Goal: Register for event/course

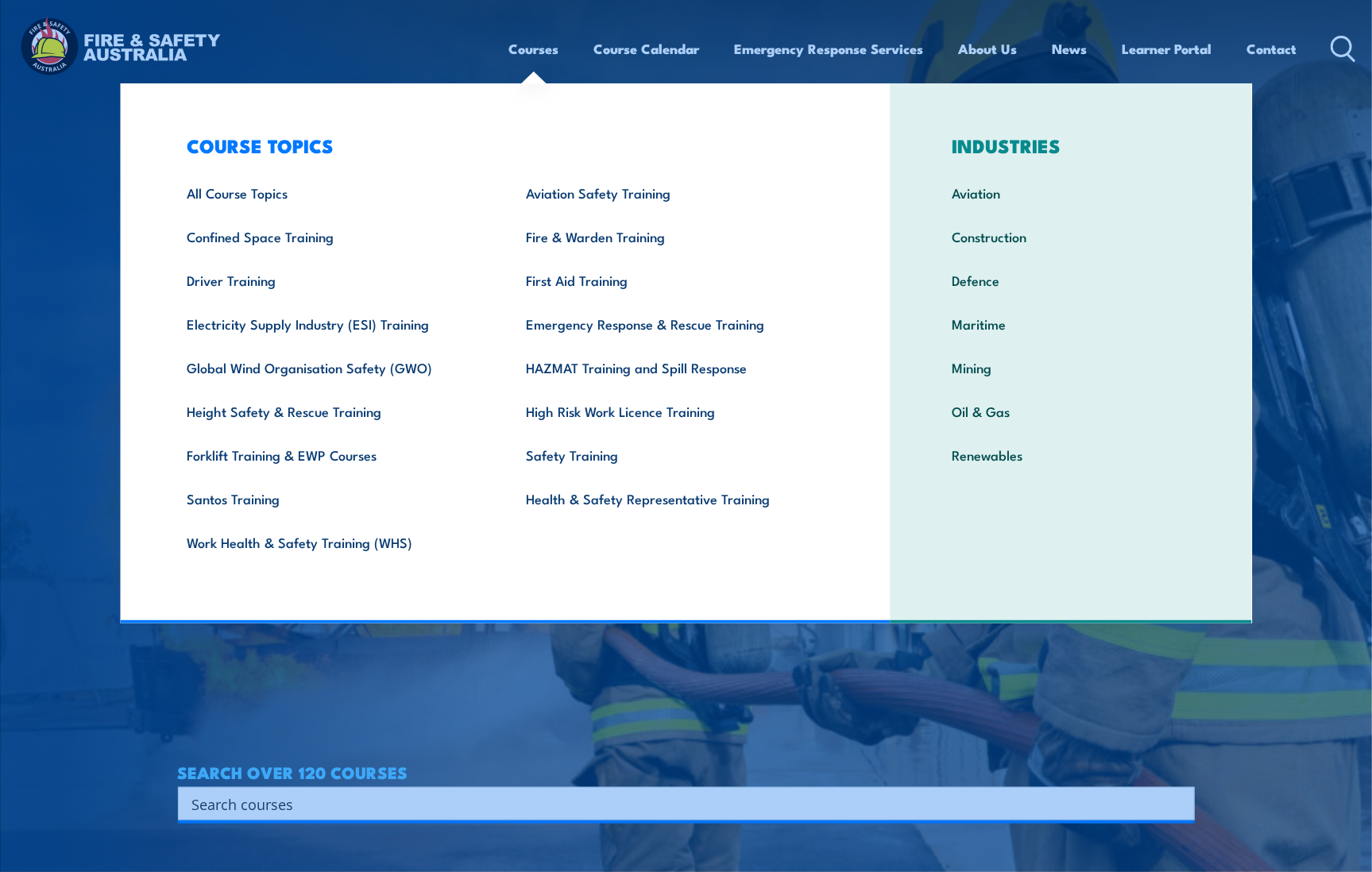
click at [516, 44] on link "Courses" at bounding box center [534, 48] width 50 height 43
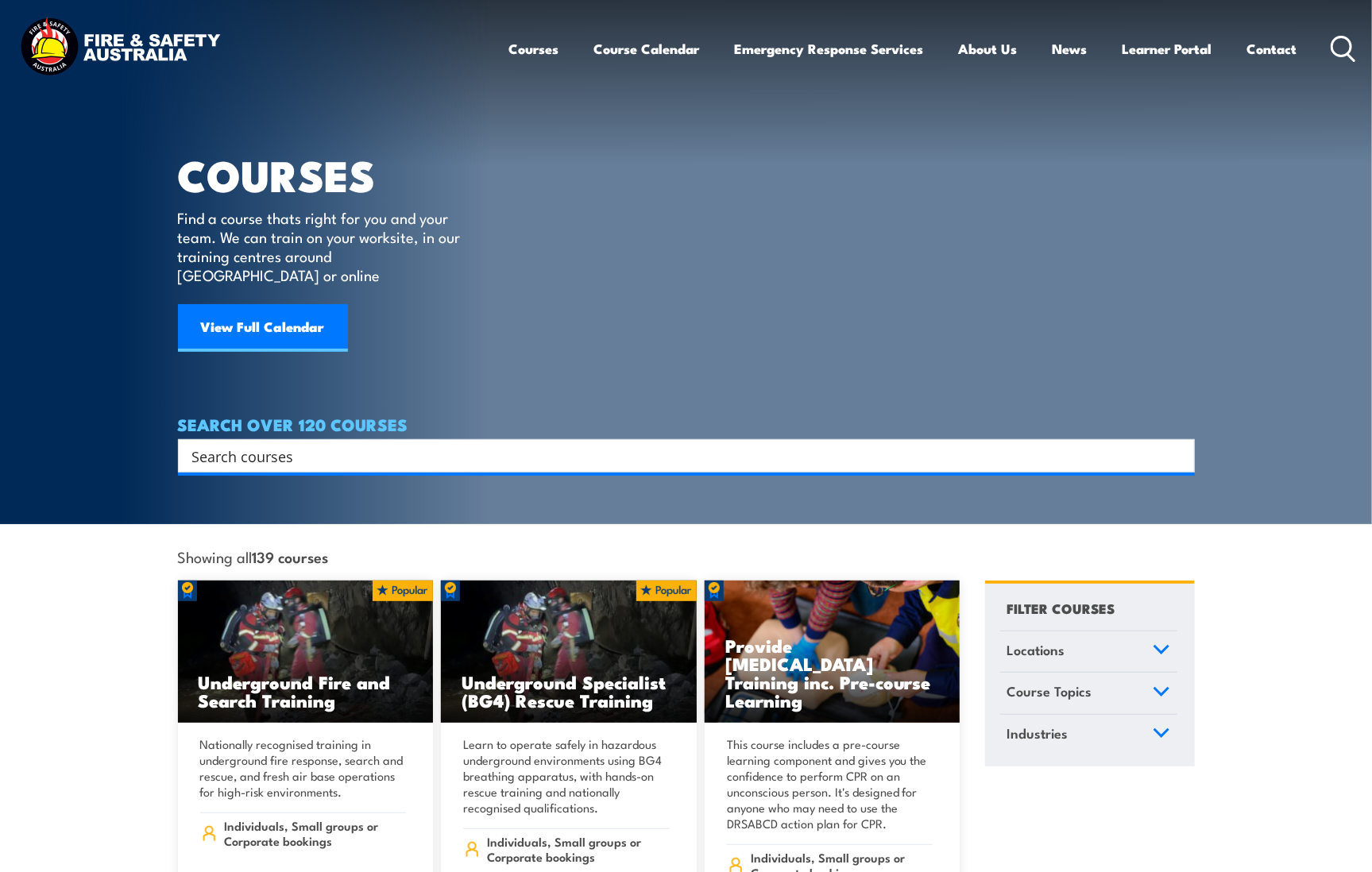
click at [526, 47] on link "Courses" at bounding box center [534, 48] width 50 height 43
click at [527, 49] on link "Courses" at bounding box center [534, 48] width 50 height 43
click at [253, 444] on input "Search input" at bounding box center [675, 456] width 968 height 24
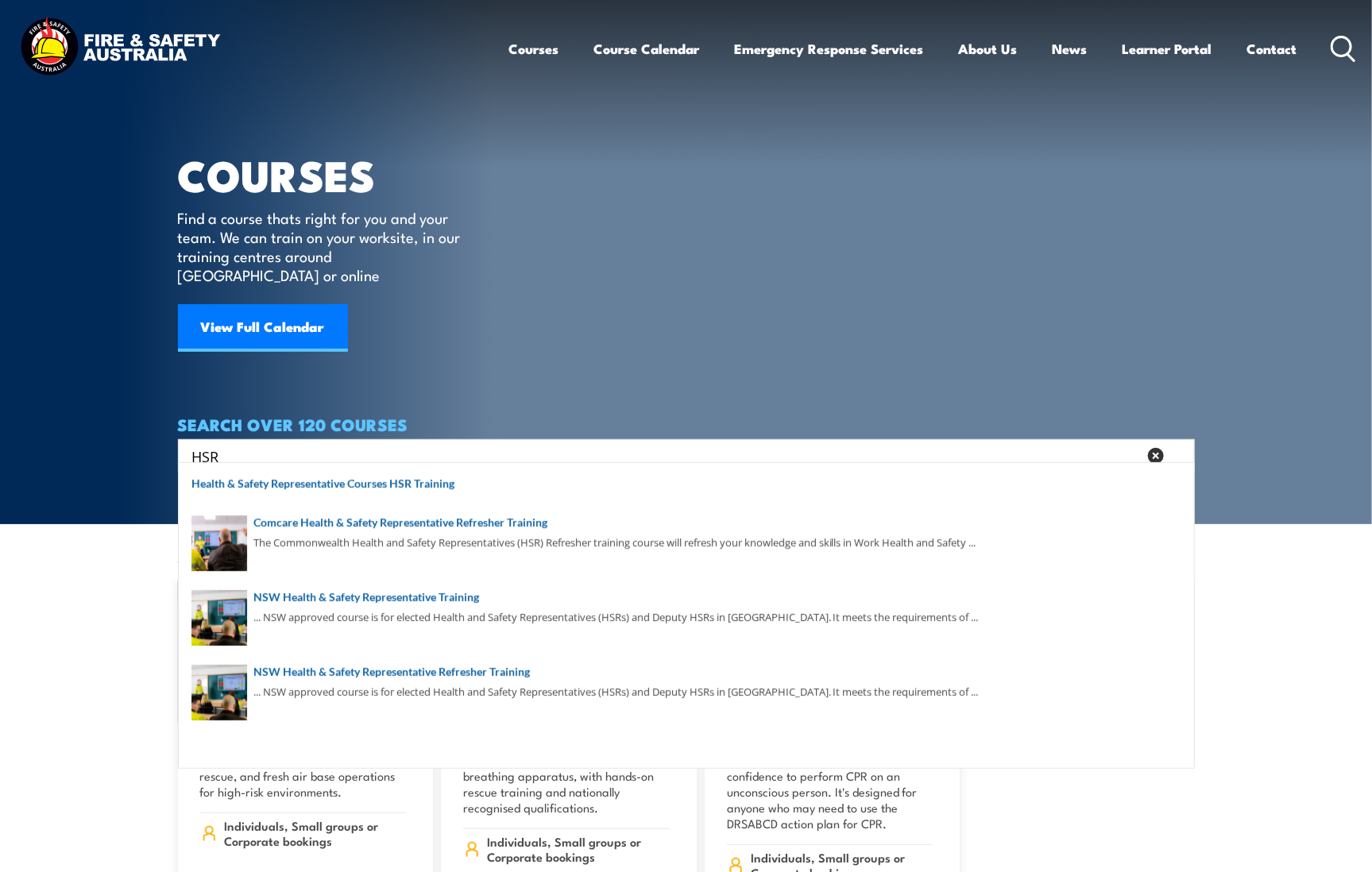
type input "HSR"
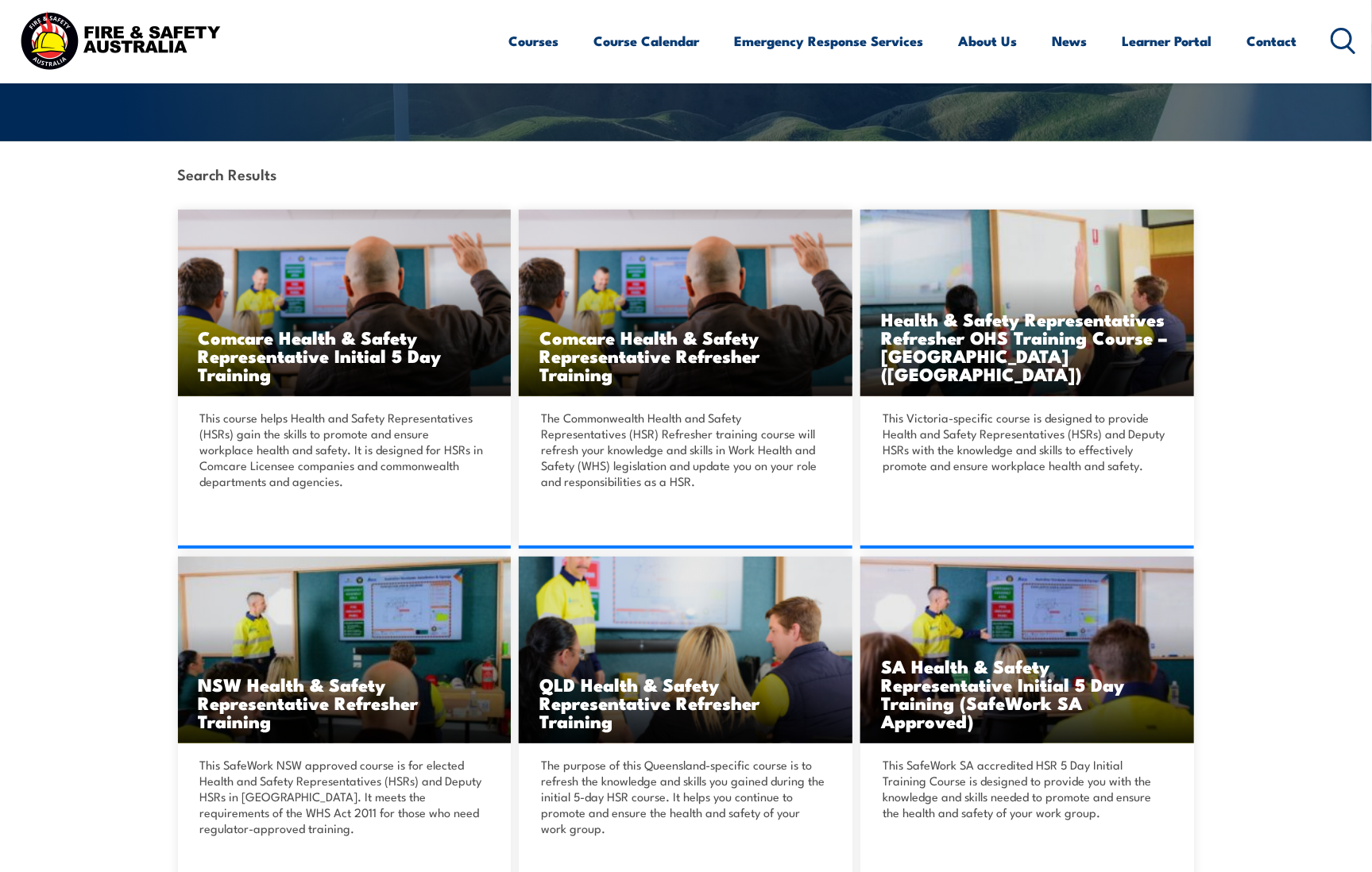
scroll to position [317, 0]
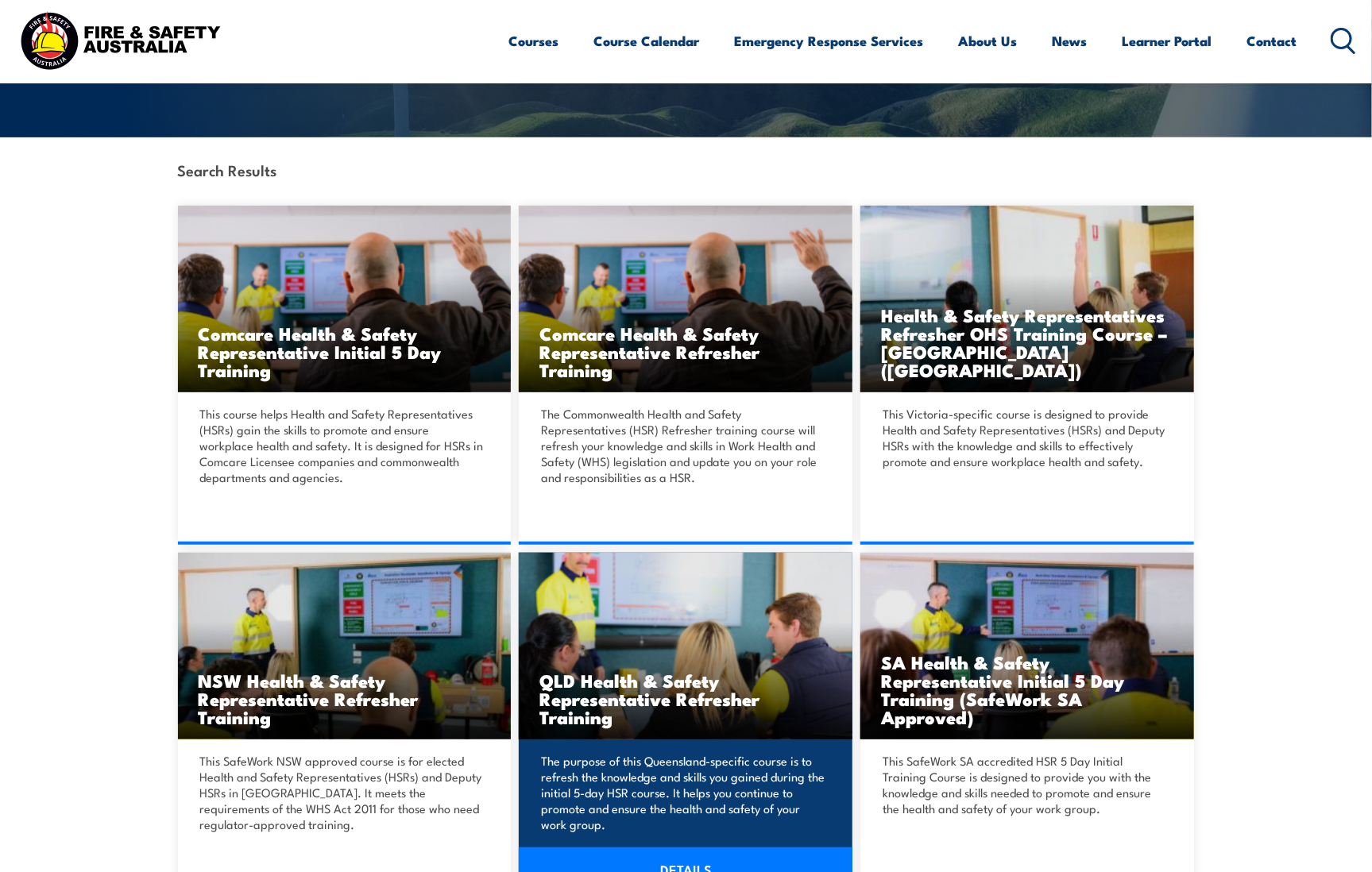
click at [694, 689] on h3 "QLD Health & Safety Representative Refresher Training" at bounding box center [686, 698] width 293 height 54
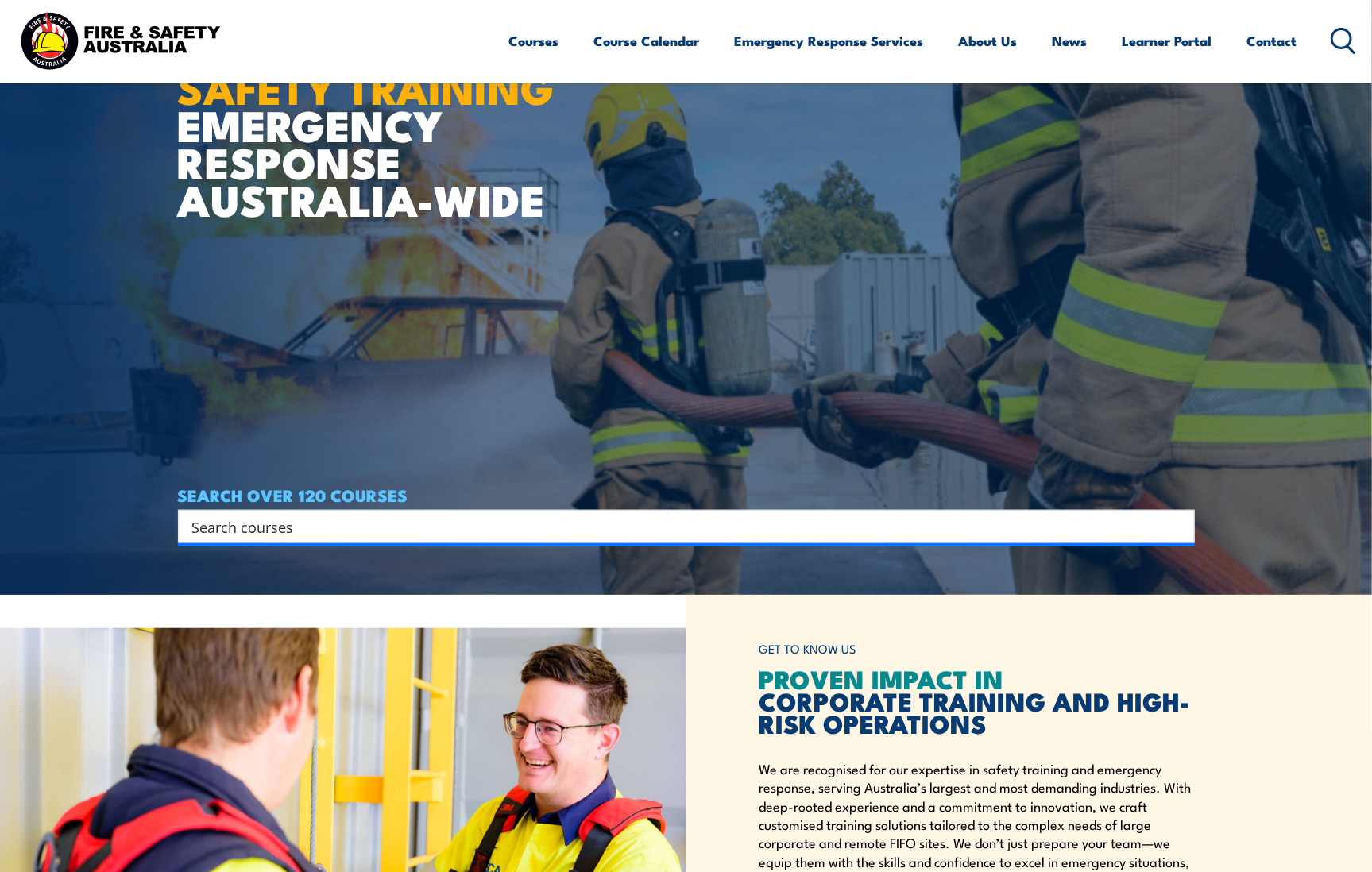
scroll to position [557, 0]
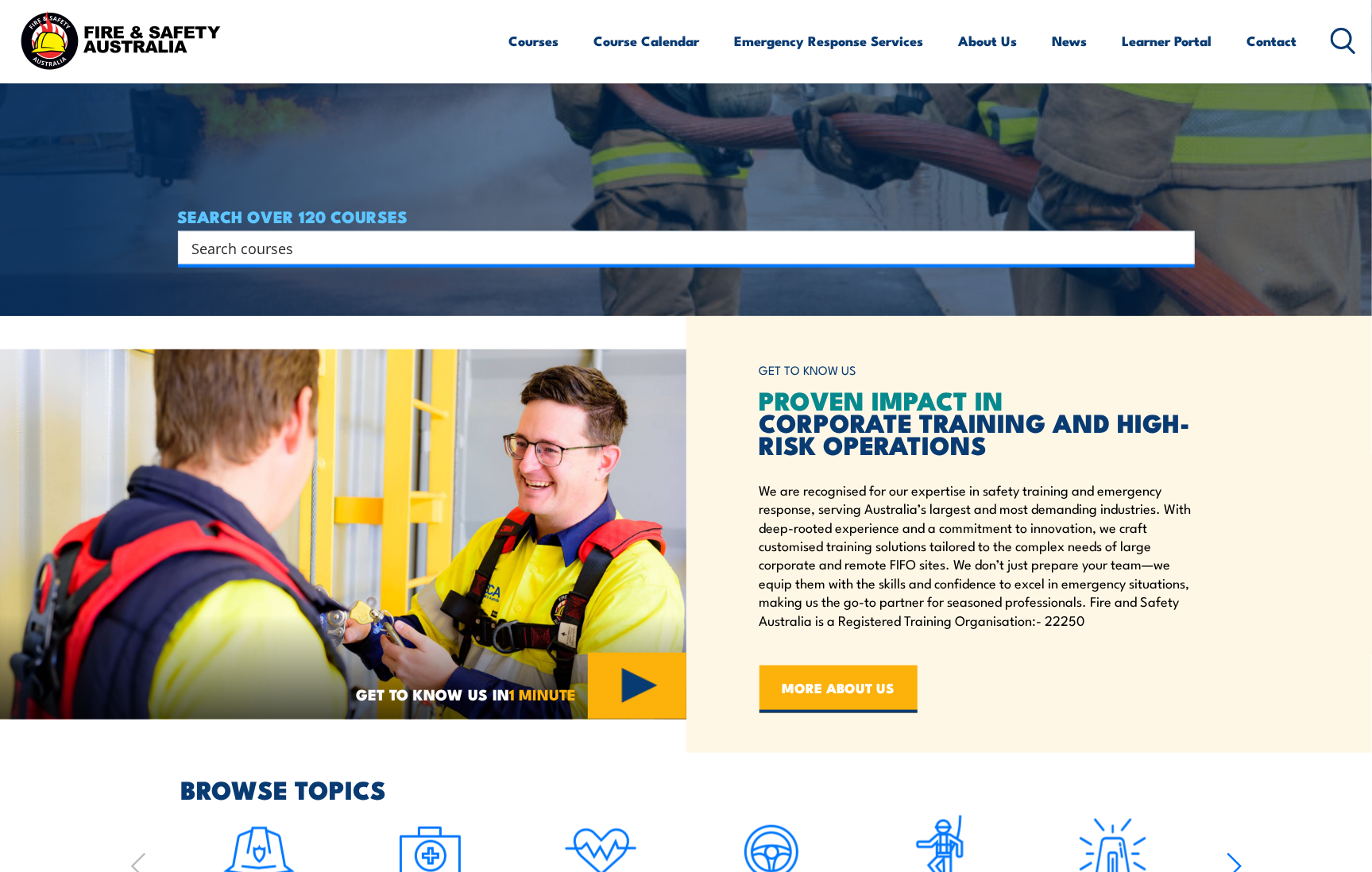
click at [207, 245] on input "Search input" at bounding box center [675, 248] width 968 height 24
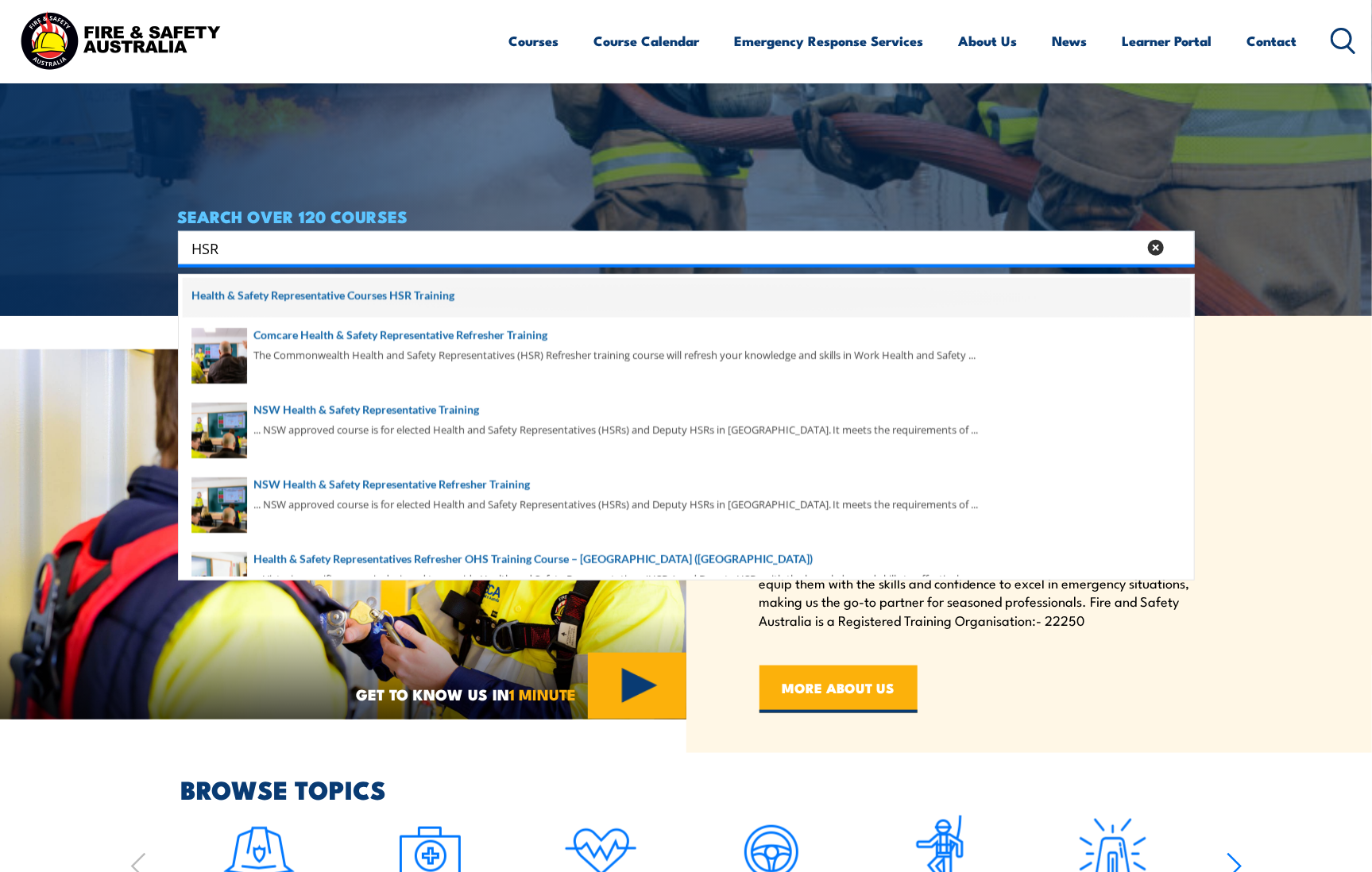
type input "HSR"
click at [261, 293] on span at bounding box center [686, 298] width 1007 height 40
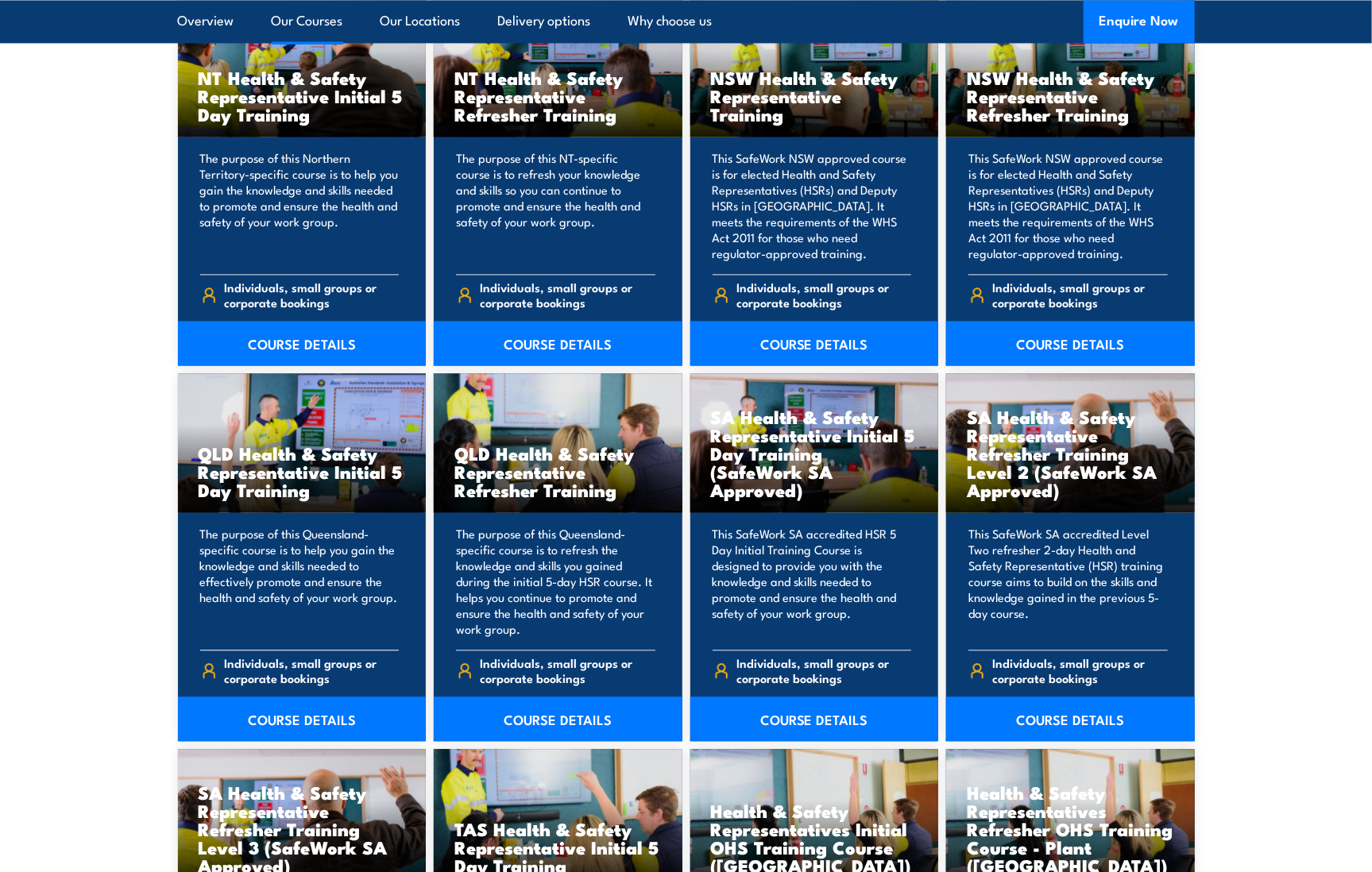
scroll to position [1748, 0]
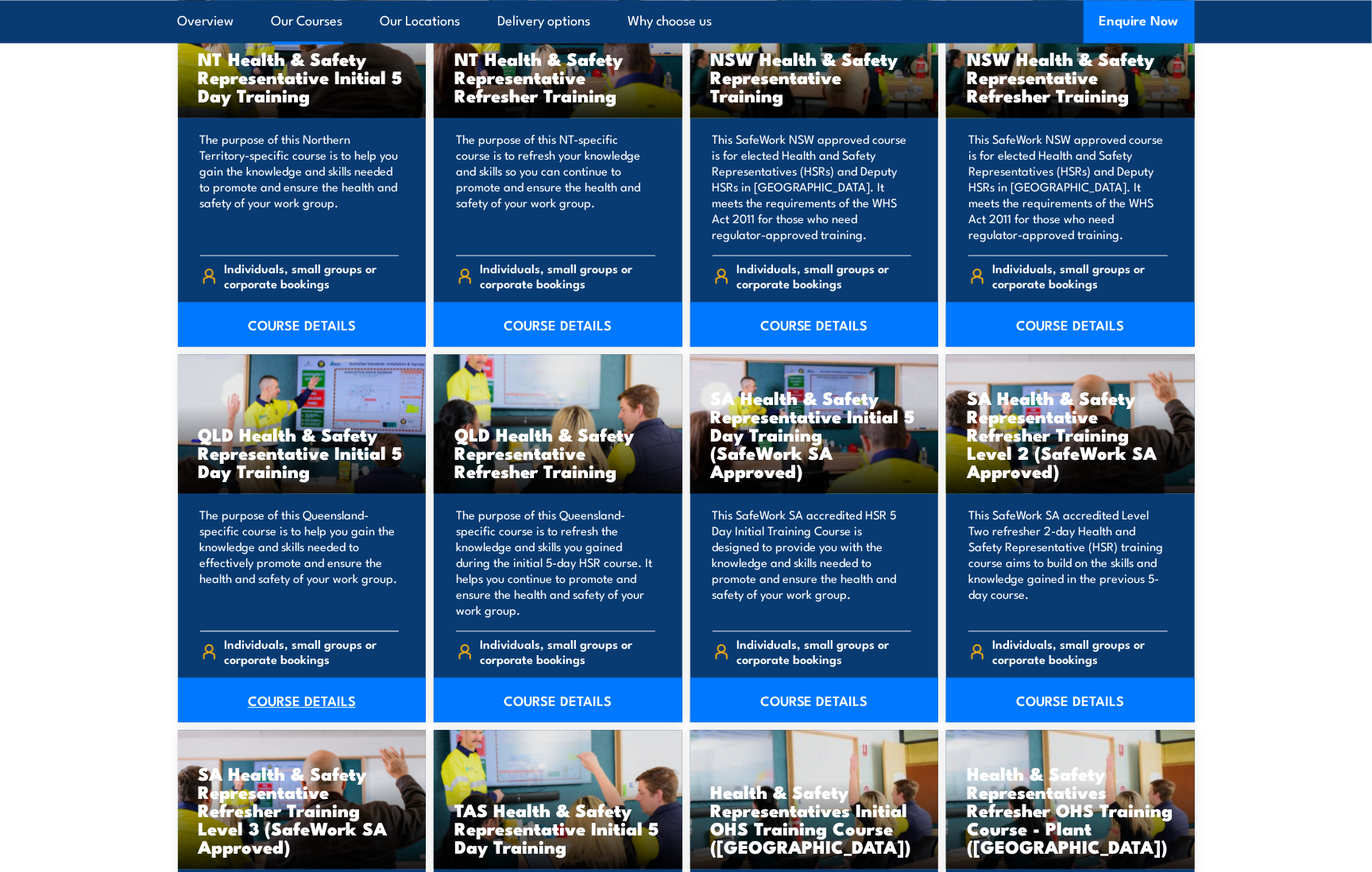
click at [291, 696] on link "COURSE DETAILS" at bounding box center [302, 700] width 249 height 44
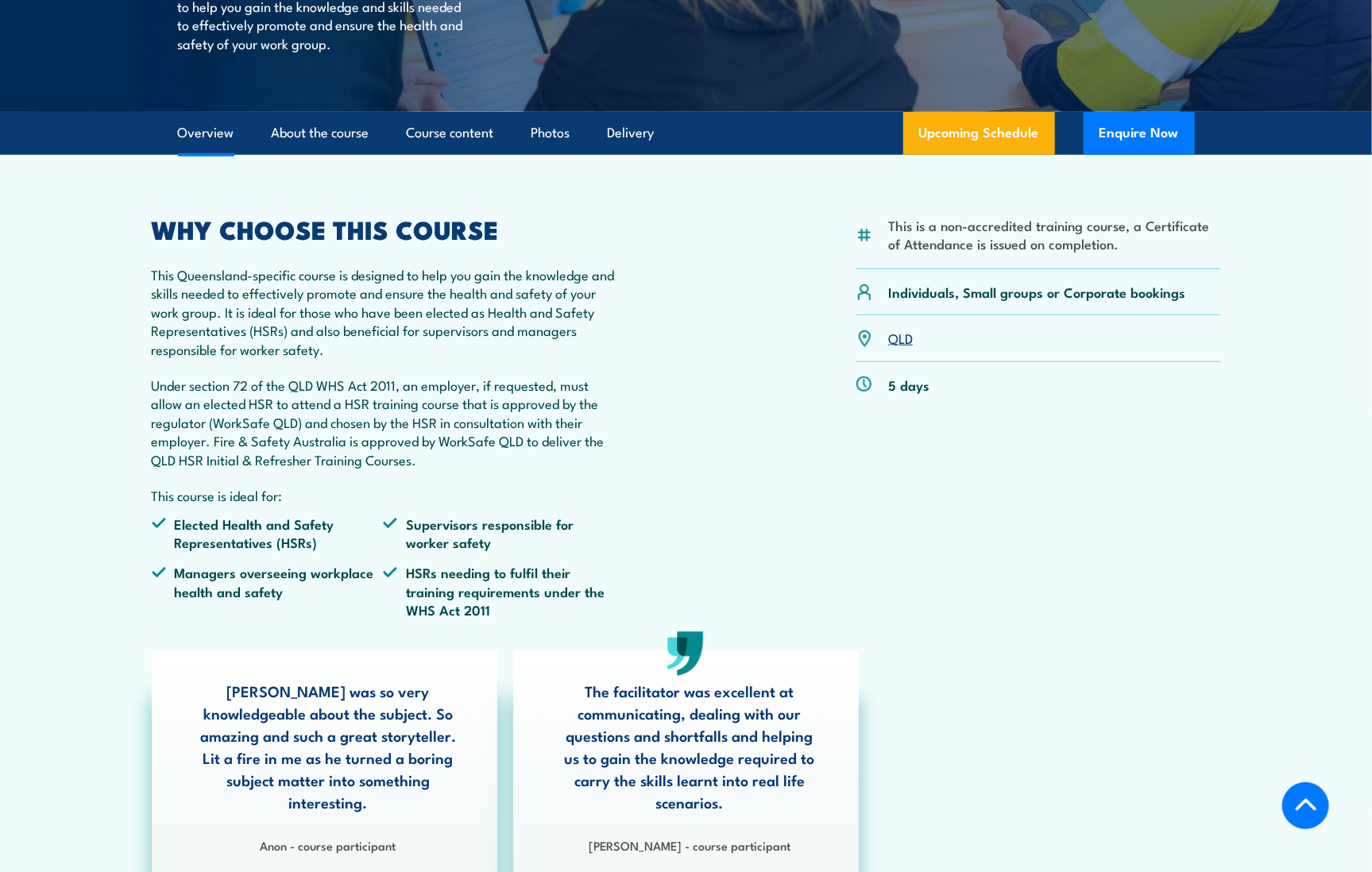
scroll to position [159, 0]
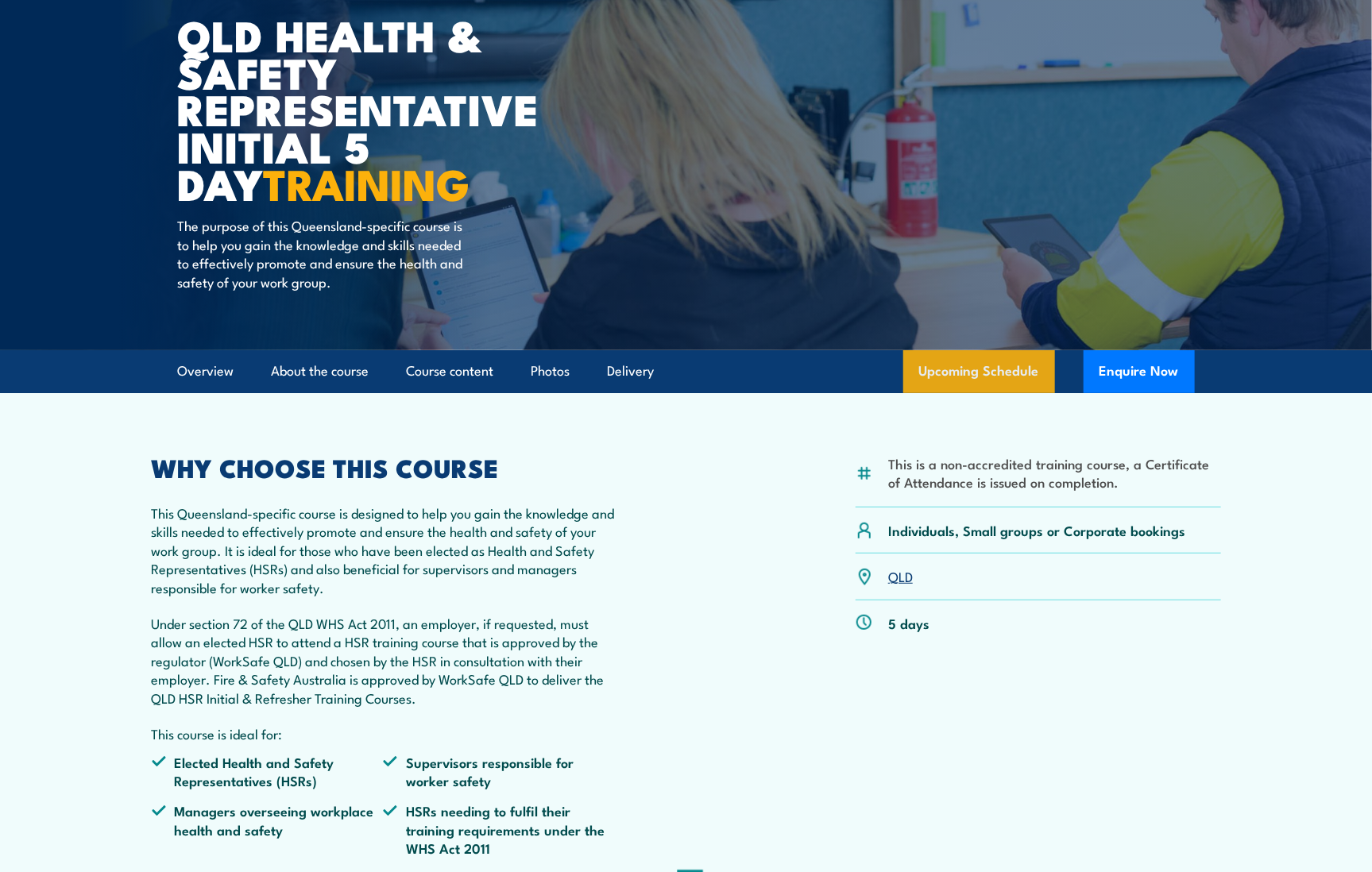
click at [963, 362] on link "Upcoming Schedule" at bounding box center [980, 371] width 152 height 43
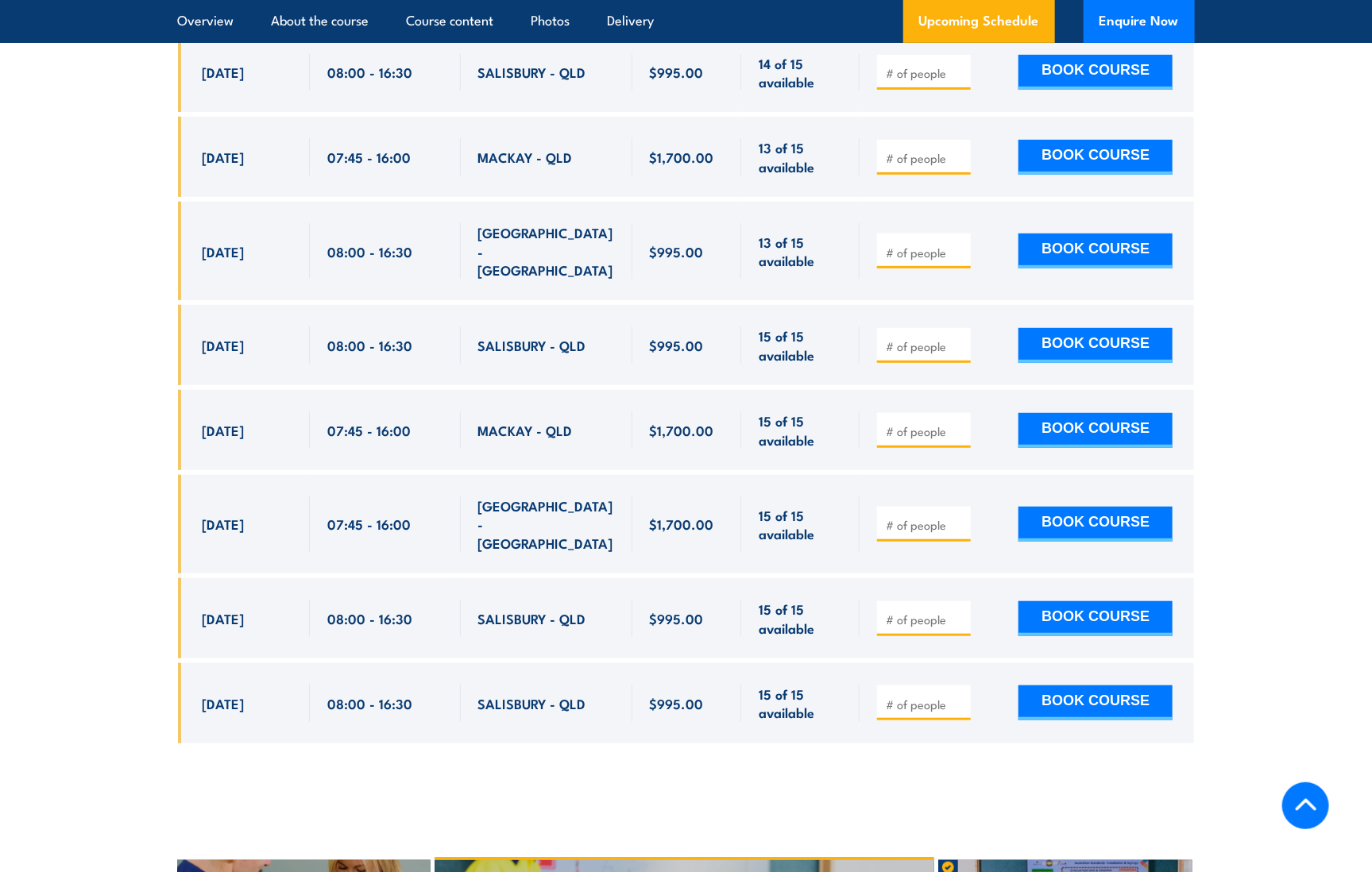
scroll to position [3466, 0]
